Goal: Complete Application Form: Complete application form

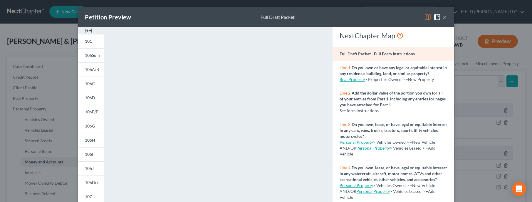
scroll to position [124, 0]
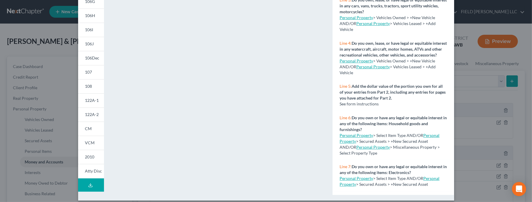
click at [59, 52] on div "Petition Preview Full Draft Packet × 101 106Sum 106A/B 106C 106D 106E/F 106G 10…" at bounding box center [266, 101] width 532 height 202
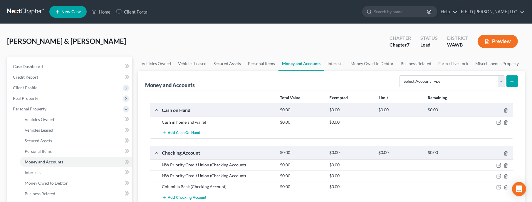
click at [137, 53] on div "[PERSON_NAME] & [PERSON_NAME] Upgraded Chapter Chapter 7 Status Lead District […" at bounding box center [266, 44] width 518 height 26
click at [24, 84] on span "Client Profile" at bounding box center [70, 87] width 124 height 11
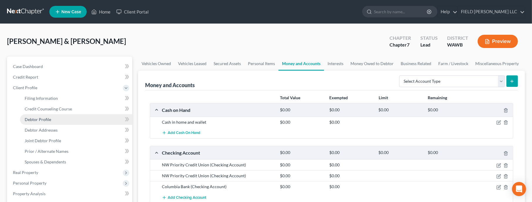
click at [59, 121] on link "Debtor Profile" at bounding box center [76, 119] width 112 height 11
select select "1"
select select "2"
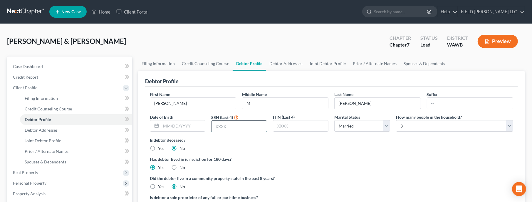
click at [230, 128] on input "text" at bounding box center [239, 125] width 55 height 11
click at [218, 126] on input "text" at bounding box center [239, 125] width 55 height 11
type input "3293"
click at [312, 62] on link "Joint Debtor Profile" at bounding box center [327, 63] width 43 height 14
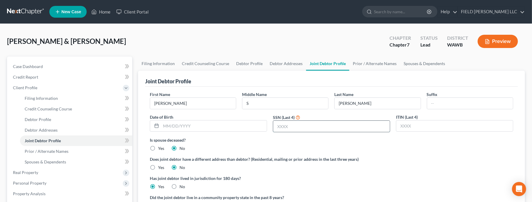
click at [283, 123] on input "text" at bounding box center [331, 125] width 117 height 11
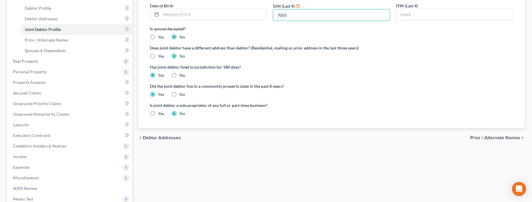
scroll to position [57, 0]
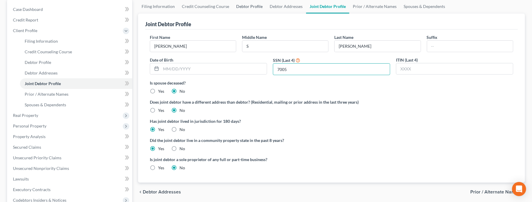
type input "7005"
click at [242, 8] on link "Debtor Profile" at bounding box center [250, 6] width 34 height 14
select select "1"
select select "2"
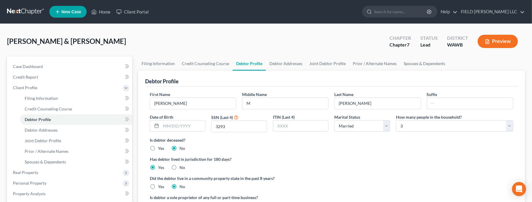
scroll to position [127, 0]
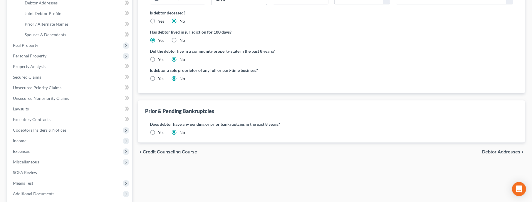
click at [158, 58] on label "Yes" at bounding box center [161, 59] width 6 height 6
click at [160, 58] on input "Yes" at bounding box center [162, 58] width 4 height 4
radio input "true"
radio input "false"
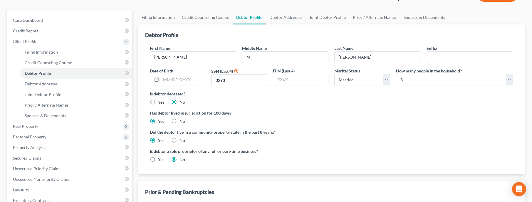
scroll to position [0, 0]
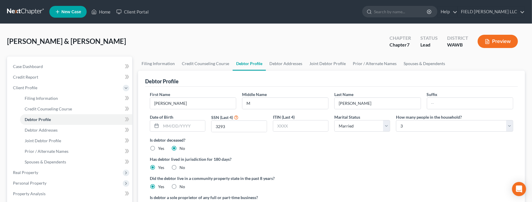
click at [490, 46] on button "Preview" at bounding box center [498, 41] width 40 height 13
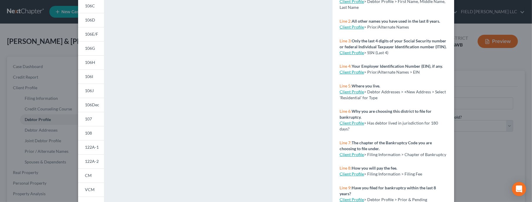
scroll to position [124, 0]
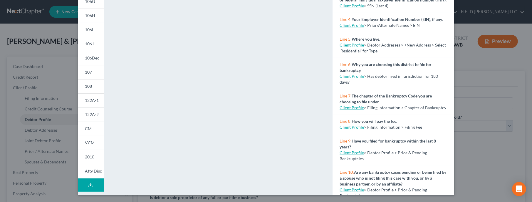
click at [87, 185] on button "Download Draft" at bounding box center [91, 184] width 26 height 13
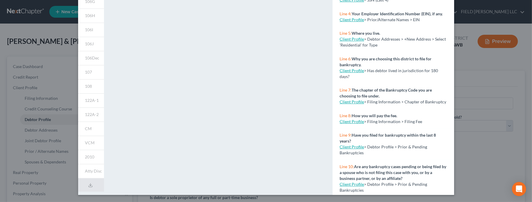
scroll to position [0, 0]
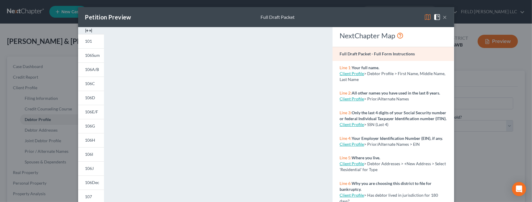
click at [481, 5] on div "Petition Preview Full Draft Packet × 101 106Sum 106A/B 106C 106D 106E/F 106G 10…" at bounding box center [266, 101] width 532 height 202
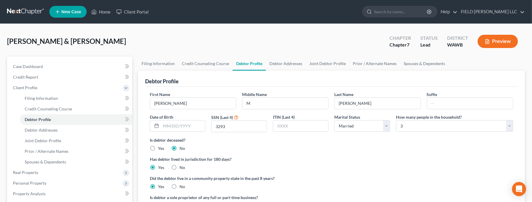
click at [391, 147] on div "Is debtor deceased? Yes No" at bounding box center [332, 144] width 364 height 14
click at [126, 88] on icon at bounding box center [126, 88] width 5 height 5
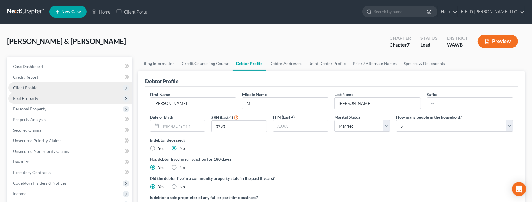
click at [40, 99] on span "Real Property" at bounding box center [70, 98] width 124 height 11
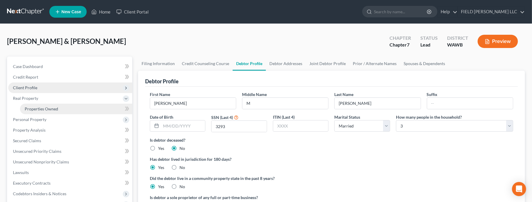
click at [39, 107] on span "Properties Owned" at bounding box center [42, 108] width 34 height 5
